Goal: Task Accomplishment & Management: Manage account settings

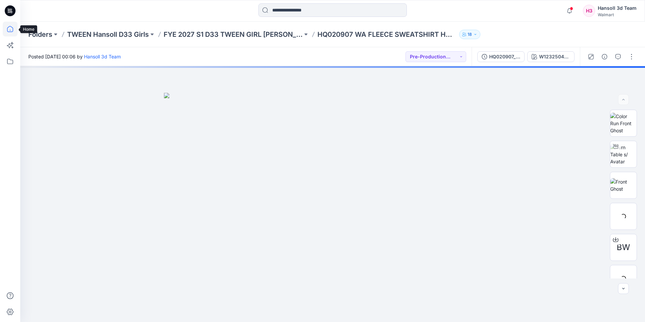
click at [10, 28] on icon at bounding box center [10, 29] width 15 height 15
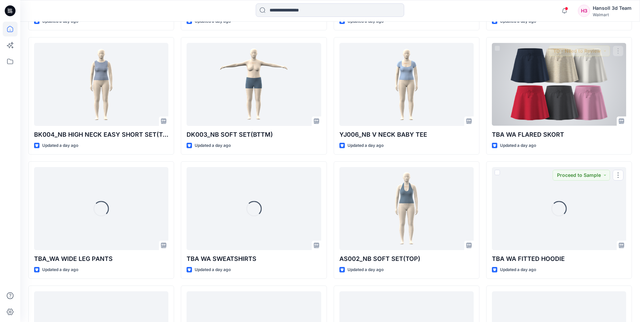
scroll to position [663, 0]
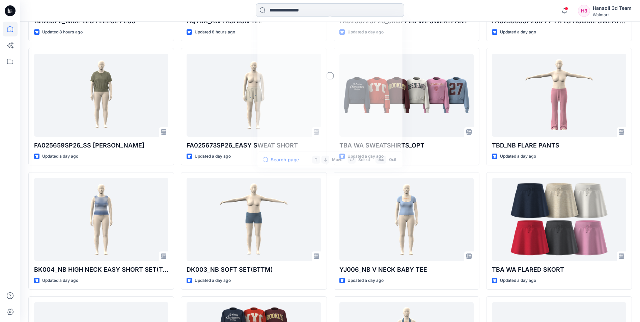
click at [272, 11] on input at bounding box center [330, 9] width 148 height 13
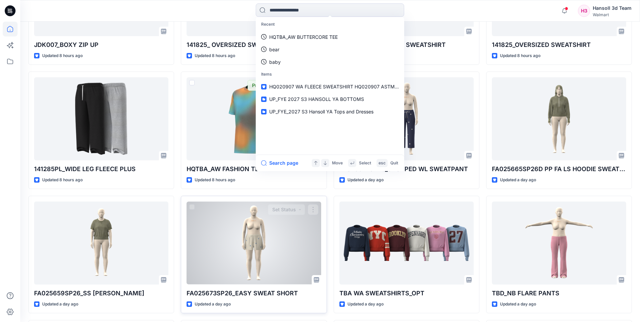
scroll to position [564, 0]
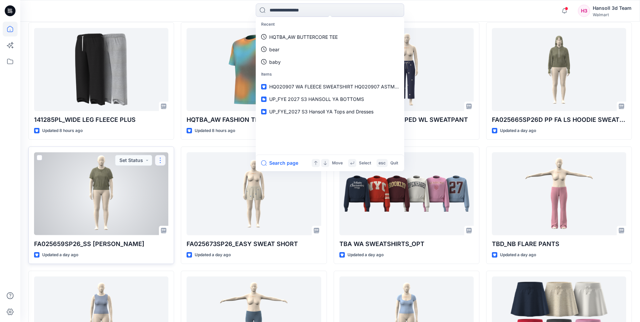
click at [162, 159] on button "button" at bounding box center [160, 160] width 11 height 11
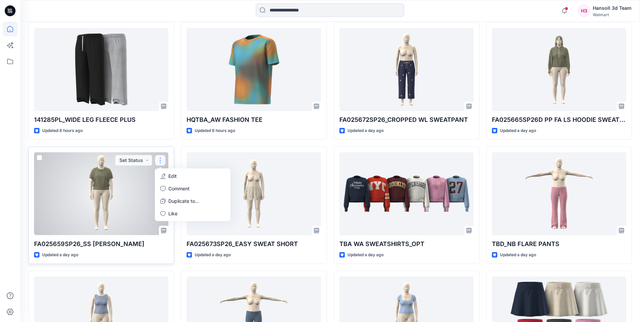
click at [177, 175] on p "Edit" at bounding box center [172, 175] width 8 height 7
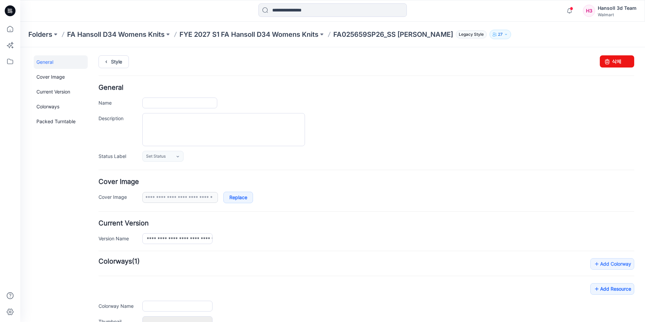
type input "**********"
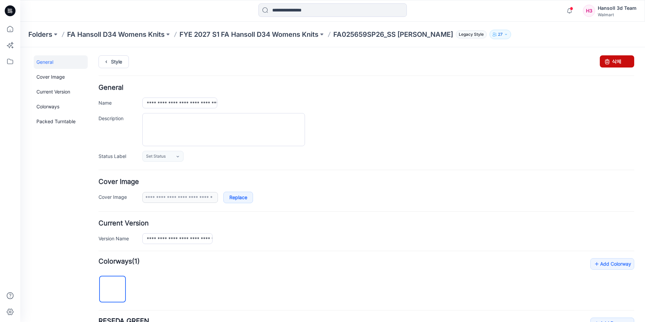
click at [602, 62] on icon at bounding box center [606, 61] width 9 height 12
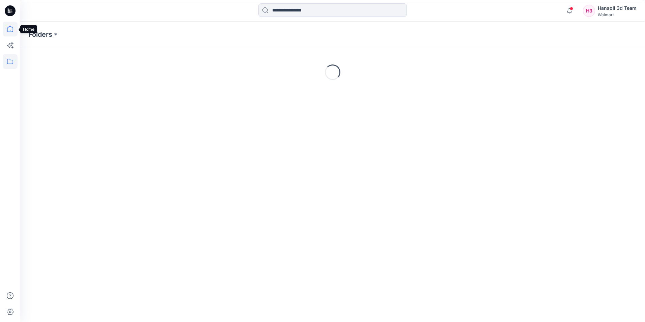
click at [8, 29] on icon at bounding box center [10, 29] width 15 height 15
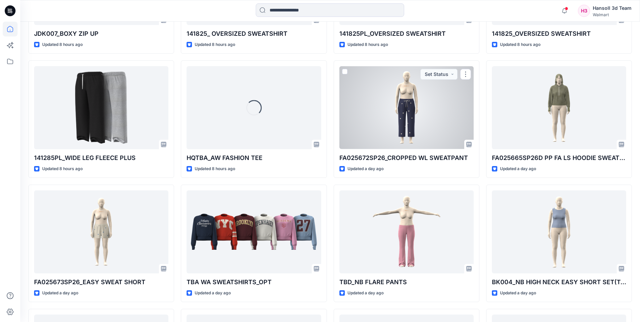
scroll to position [526, 0]
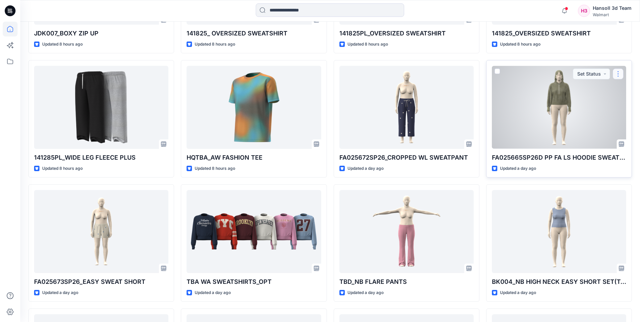
click at [620, 75] on button "button" at bounding box center [618, 73] width 11 height 11
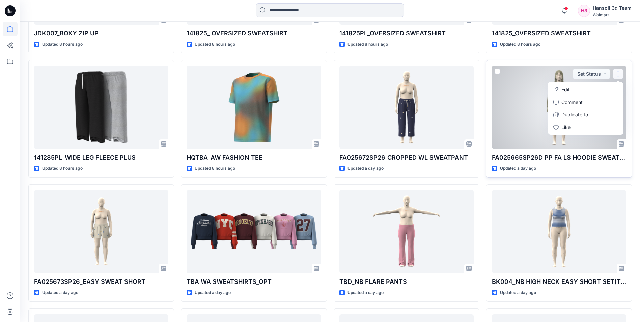
click at [572, 86] on button "Edit" at bounding box center [585, 89] width 73 height 12
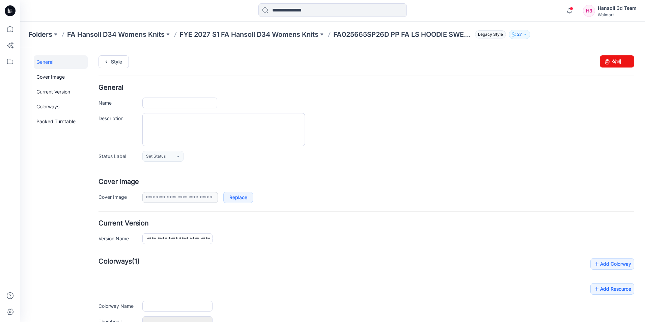
type input "**********"
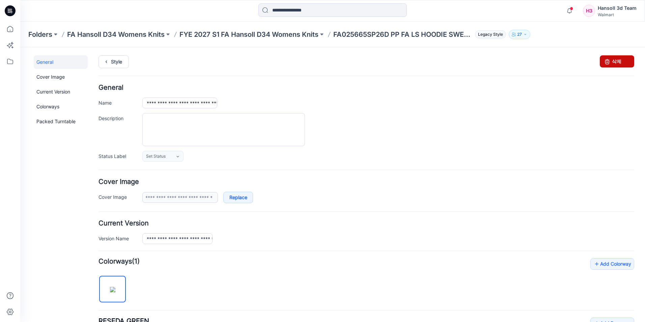
click at [613, 62] on link "삭제" at bounding box center [617, 61] width 34 height 12
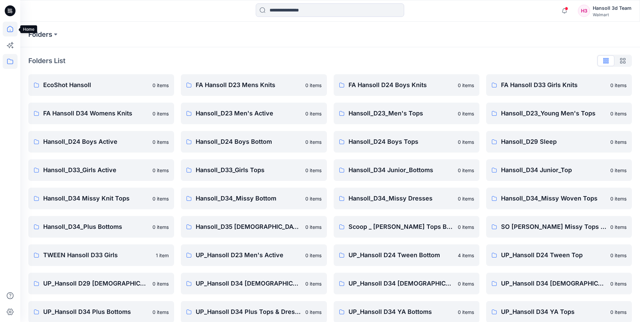
click at [9, 30] on icon at bounding box center [10, 29] width 15 height 15
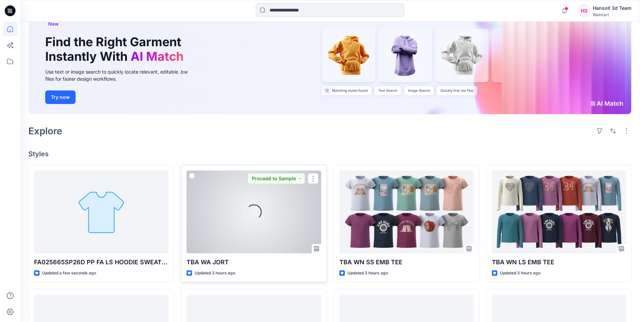
scroll to position [101, 0]
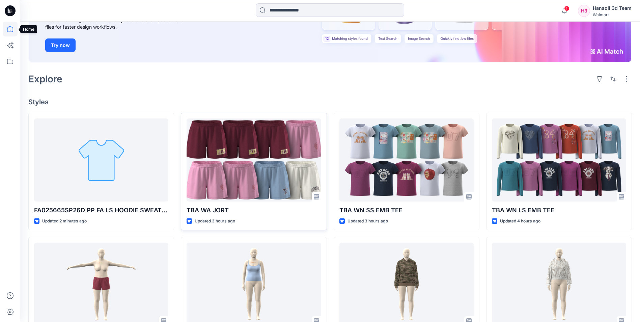
click at [12, 30] on icon at bounding box center [10, 29] width 15 height 15
click at [8, 28] on icon at bounding box center [10, 29] width 15 height 15
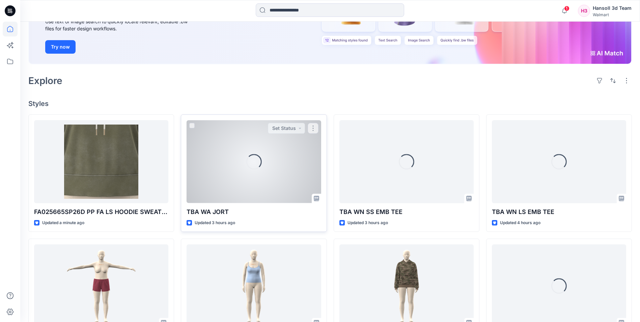
scroll to position [101, 0]
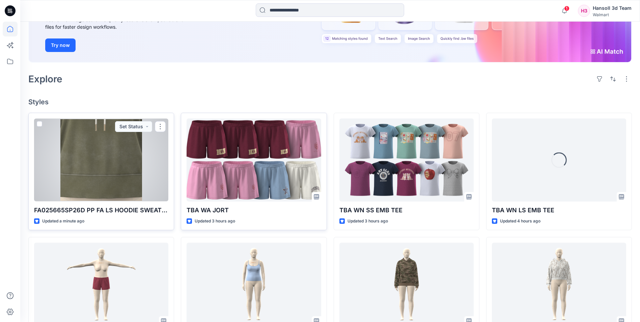
click at [108, 158] on div at bounding box center [101, 159] width 134 height 83
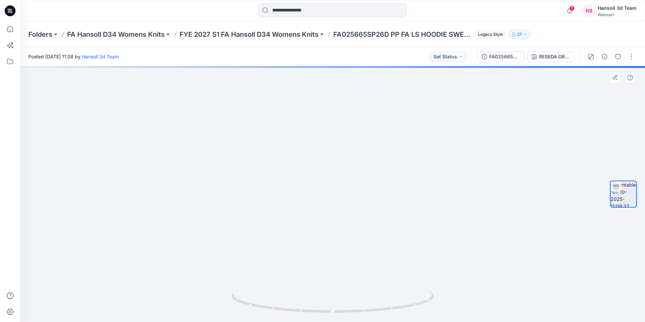
click at [355, 186] on div at bounding box center [332, 194] width 625 height 256
click at [632, 57] on button "button" at bounding box center [631, 56] width 11 height 11
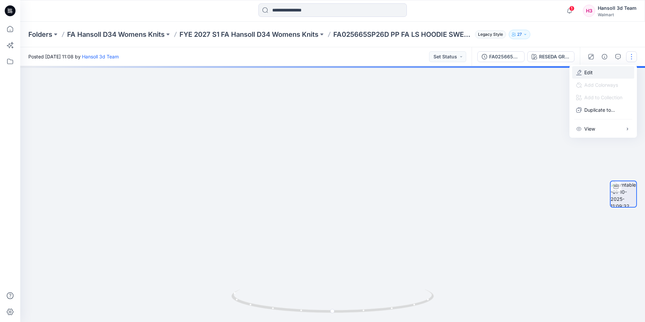
click at [597, 72] on button "Edit" at bounding box center [603, 72] width 62 height 12
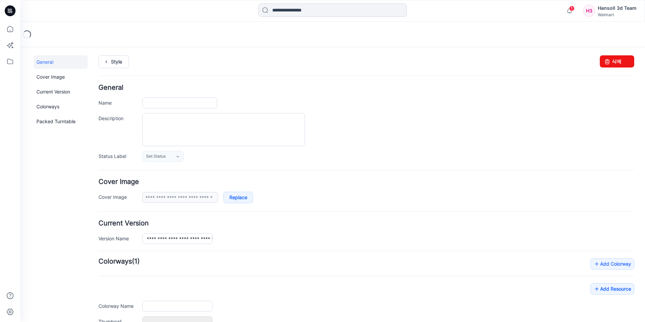
type input "**********"
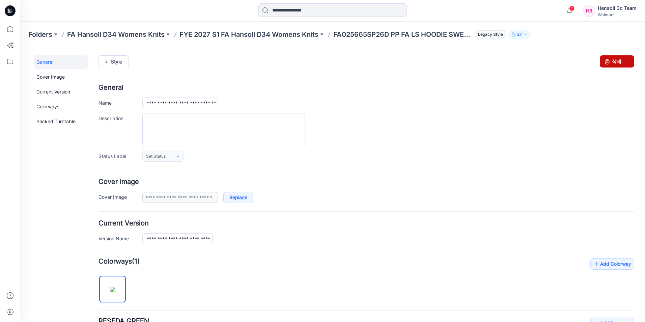
click at [613, 63] on link "삭제" at bounding box center [617, 61] width 34 height 12
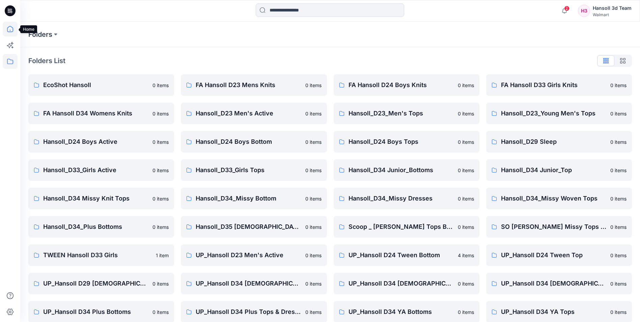
click at [5, 29] on icon at bounding box center [10, 29] width 15 height 15
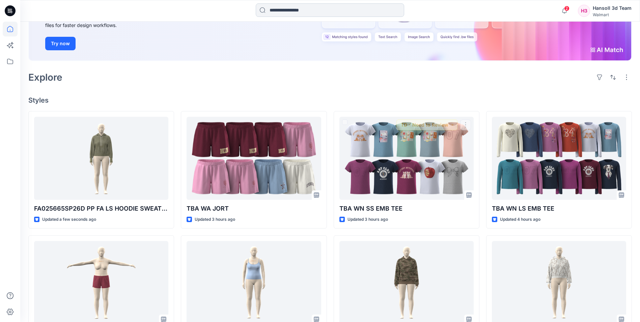
scroll to position [67, 0]
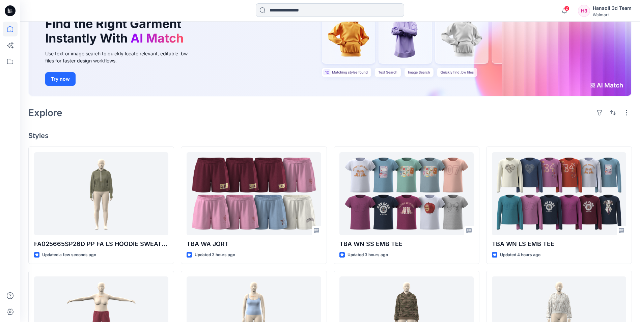
click at [339, 6] on input at bounding box center [330, 9] width 148 height 13
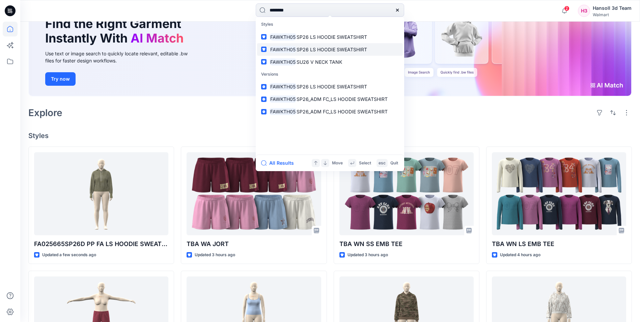
type input "********"
click at [323, 50] on span "SP26 LS HOODIE SWEATSHIRT" at bounding box center [332, 50] width 71 height 6
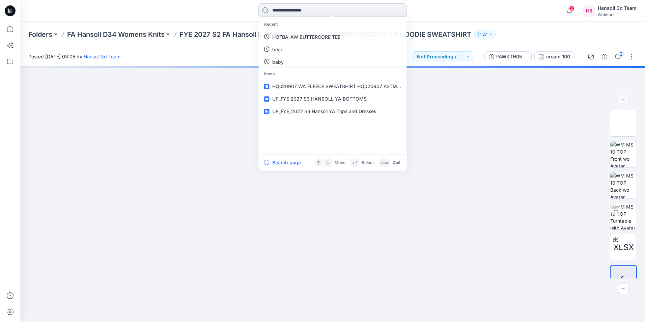
click at [329, 11] on input at bounding box center [332, 9] width 148 height 13
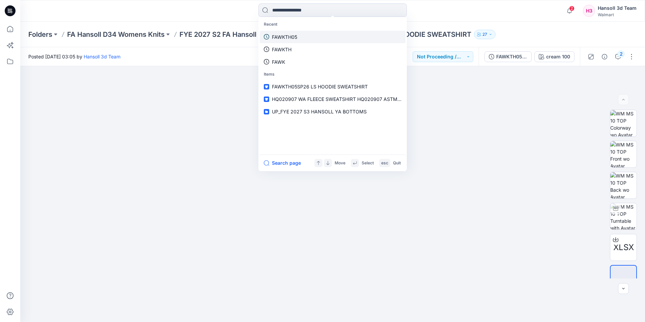
click at [283, 39] on p "FAWKTH05" at bounding box center [284, 36] width 25 height 7
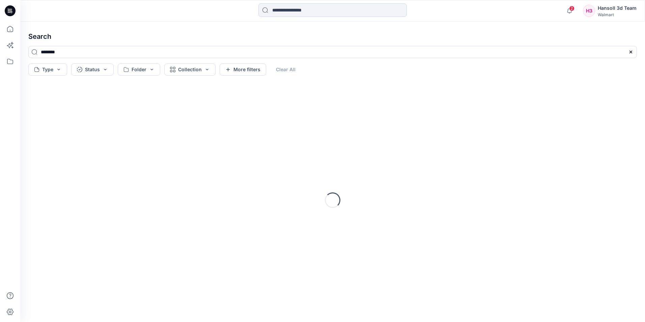
click at [325, 11] on input at bounding box center [332, 9] width 148 height 13
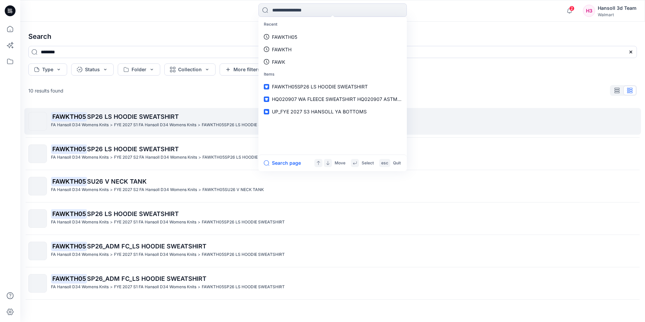
click at [123, 114] on span "SP26 LS HOODIE SWEATSHIRT" at bounding box center [133, 116] width 92 height 7
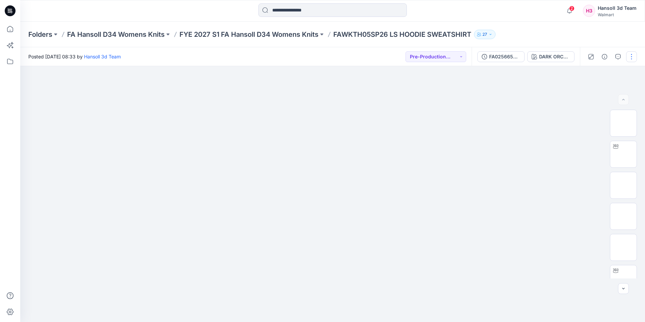
click at [629, 58] on button "button" at bounding box center [631, 56] width 11 height 11
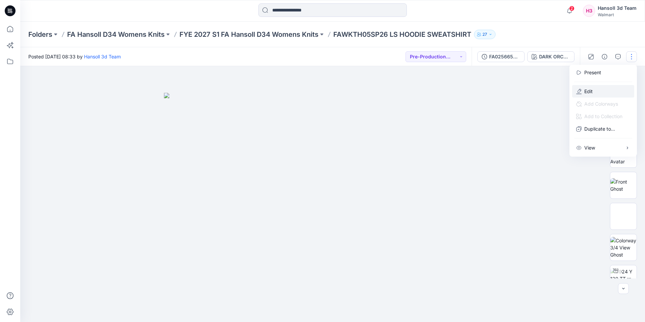
click at [587, 91] on p "Edit" at bounding box center [588, 91] width 8 height 7
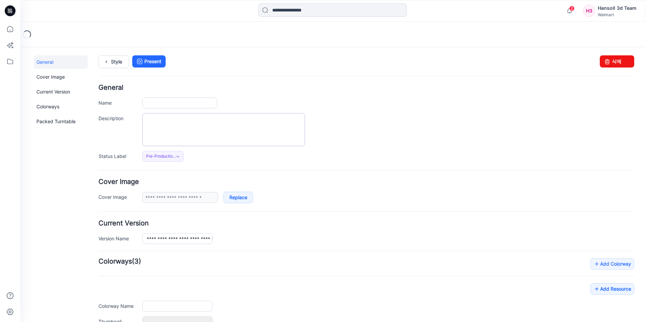
type input "**********"
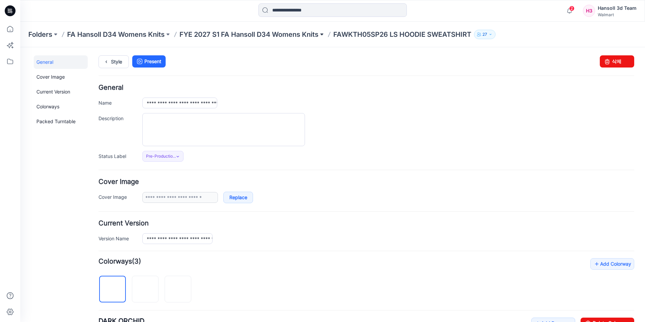
click at [322, 34] on button at bounding box center [321, 34] width 7 height 9
click at [456, 35] on p "FAWKTH05SP26 LS HOODIE SWEATSHIRT" at bounding box center [402, 34] width 138 height 9
click at [322, 11] on input at bounding box center [332, 9] width 148 height 13
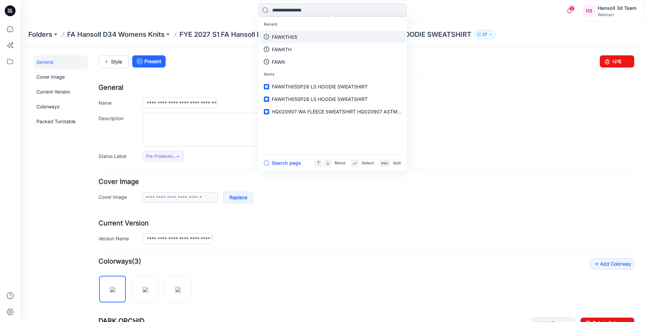
click at [283, 34] on p "FAWKTH05" at bounding box center [284, 36] width 25 height 7
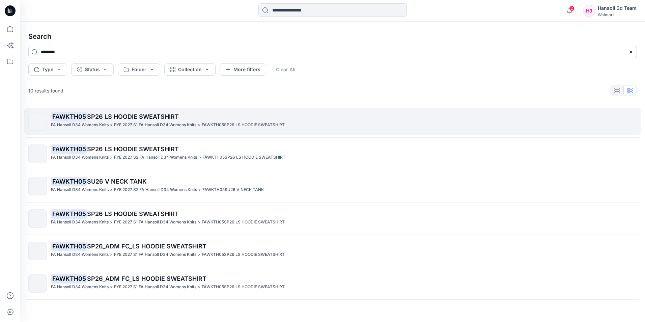
click at [124, 118] on span "SP26 LS HOODIE SWEATSHIRT" at bounding box center [133, 116] width 92 height 7
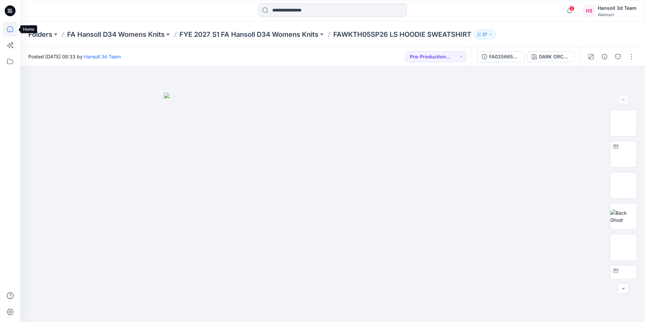
click at [9, 30] on icon at bounding box center [10, 29] width 15 height 15
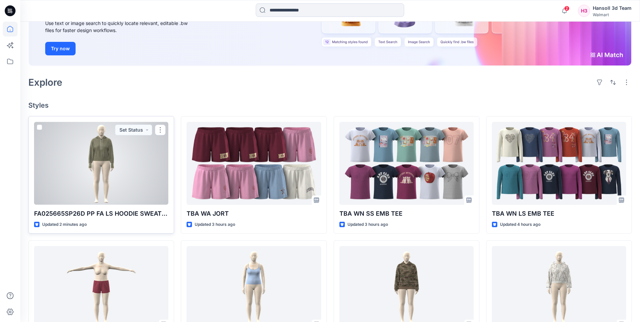
scroll to position [101, 0]
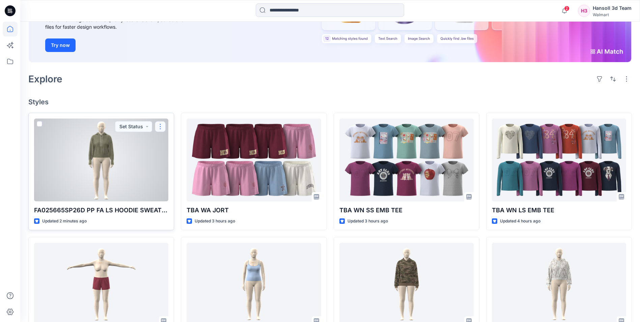
click at [160, 127] on button "button" at bounding box center [160, 126] width 11 height 11
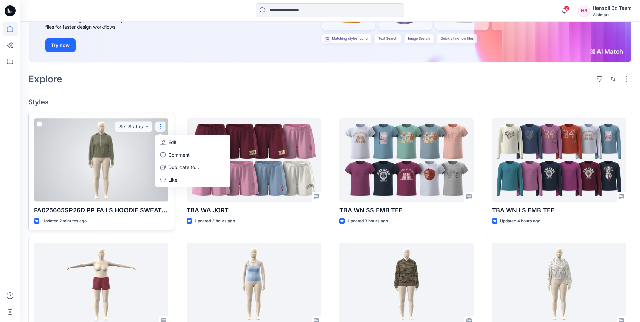
click at [177, 142] on p "Edit" at bounding box center [172, 142] width 8 height 7
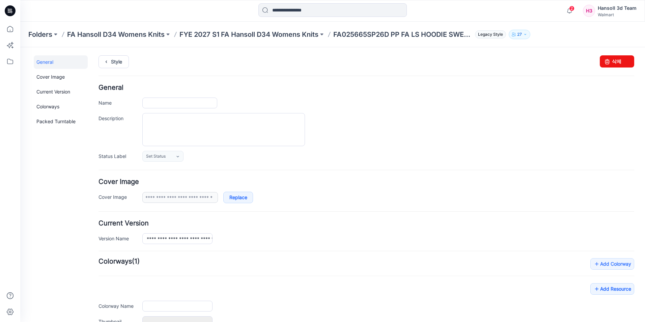
type input "**********"
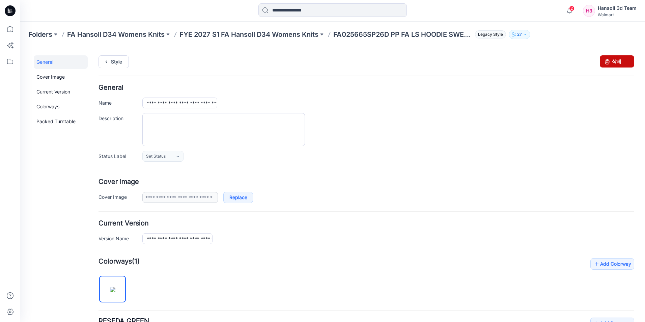
click at [617, 62] on link "삭제" at bounding box center [617, 61] width 34 height 12
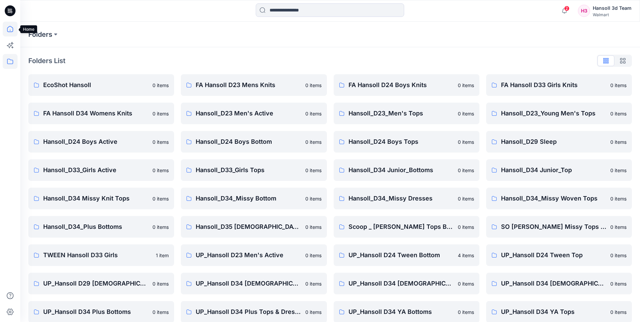
click at [10, 31] on icon at bounding box center [10, 29] width 15 height 15
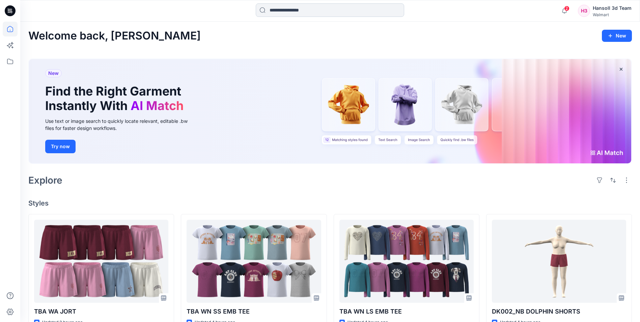
click at [308, 9] on input at bounding box center [330, 9] width 148 height 13
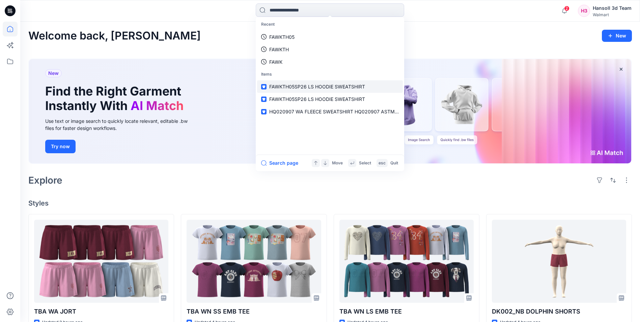
click at [306, 88] on span "FAWKTH05SP26 LS HOODIE SWEATSHIRT" at bounding box center [317, 87] width 96 height 6
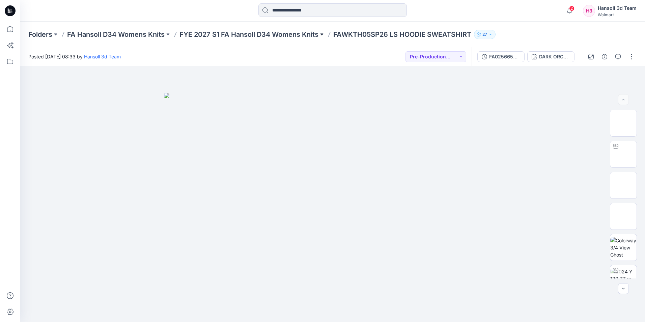
click at [324, 34] on button at bounding box center [321, 34] width 7 height 9
click at [10, 28] on icon at bounding box center [10, 29] width 15 height 15
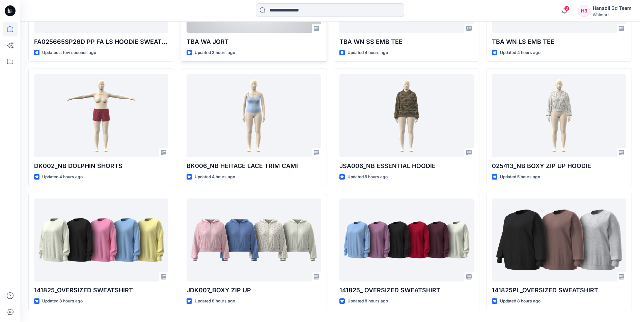
scroll to position [270, 0]
